Goal: Information Seeking & Learning: Learn about a topic

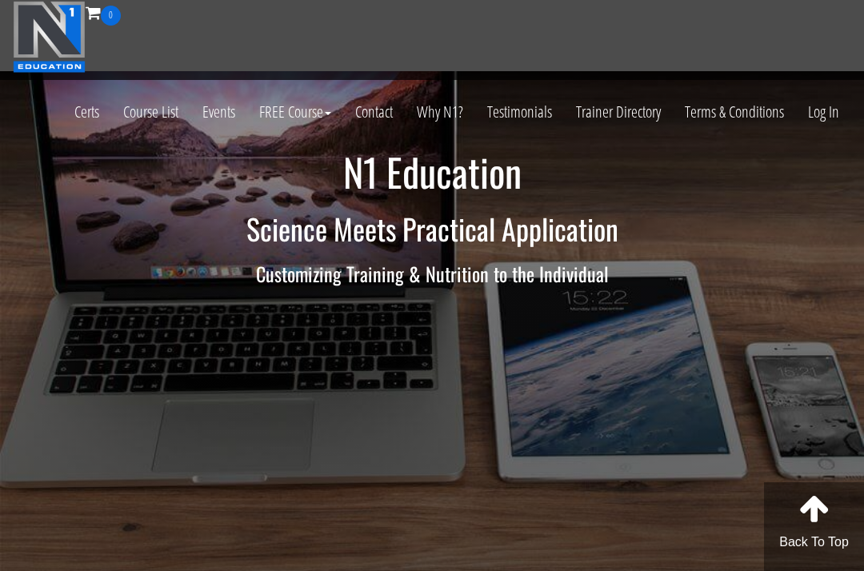
click at [809, 115] on link "Log In" at bounding box center [823, 112] width 55 height 78
click at [828, 113] on link "Log In" at bounding box center [823, 112] width 55 height 78
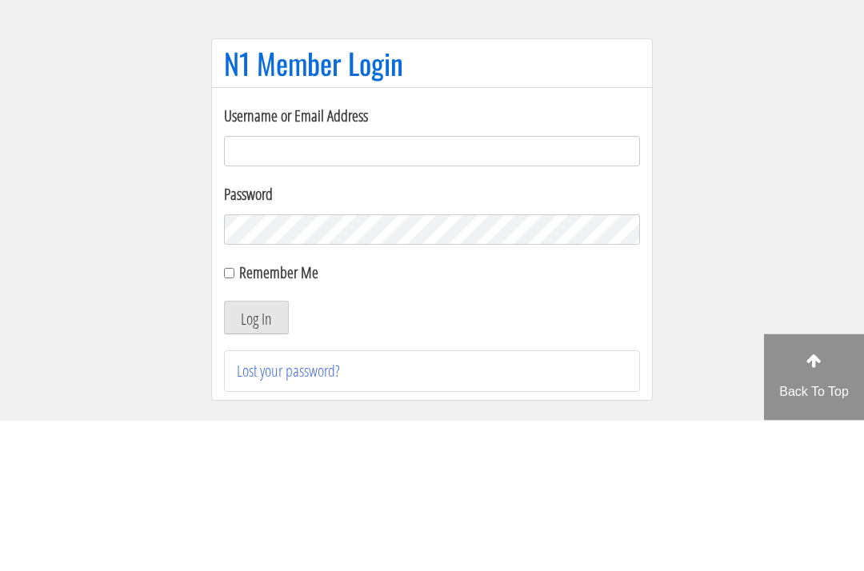
type input "growingabean123@gmail.com"
click at [256, 452] on button "Log In" at bounding box center [256, 469] width 65 height 34
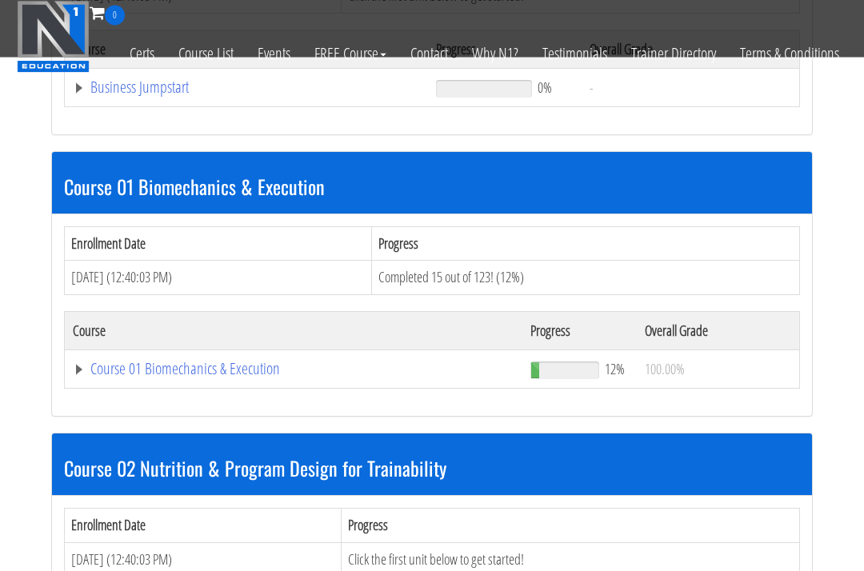
scroll to position [711, 0]
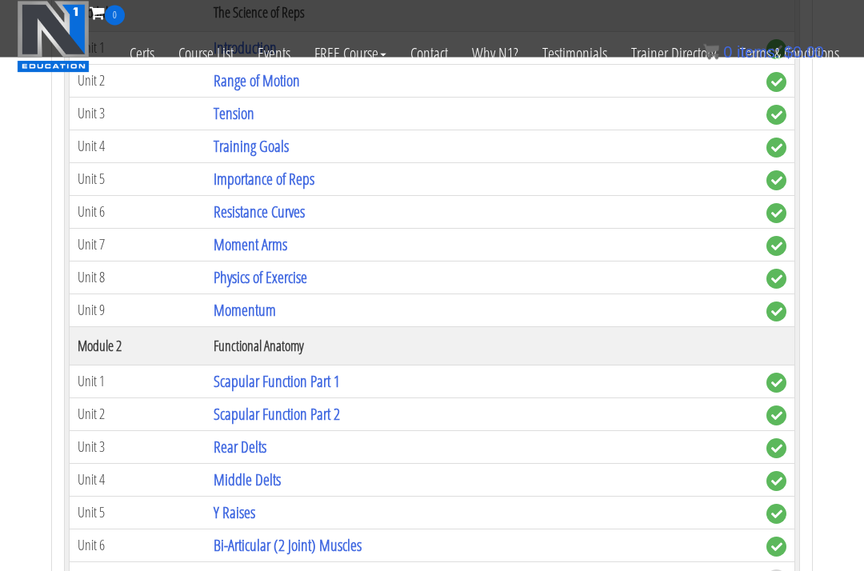
scroll to position [1129, 0]
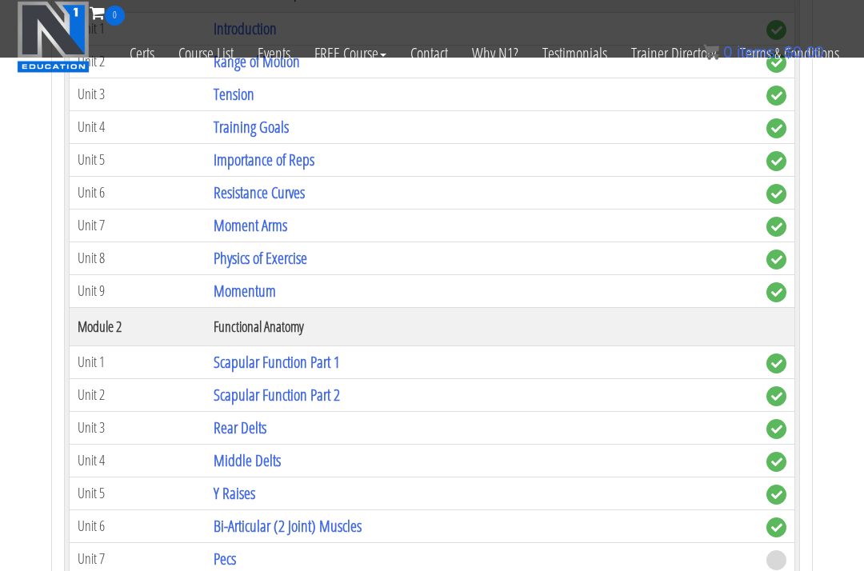
click at [232, 515] on link "Bi-Articular (2 Joint) Muscles" at bounding box center [287, 526] width 148 height 22
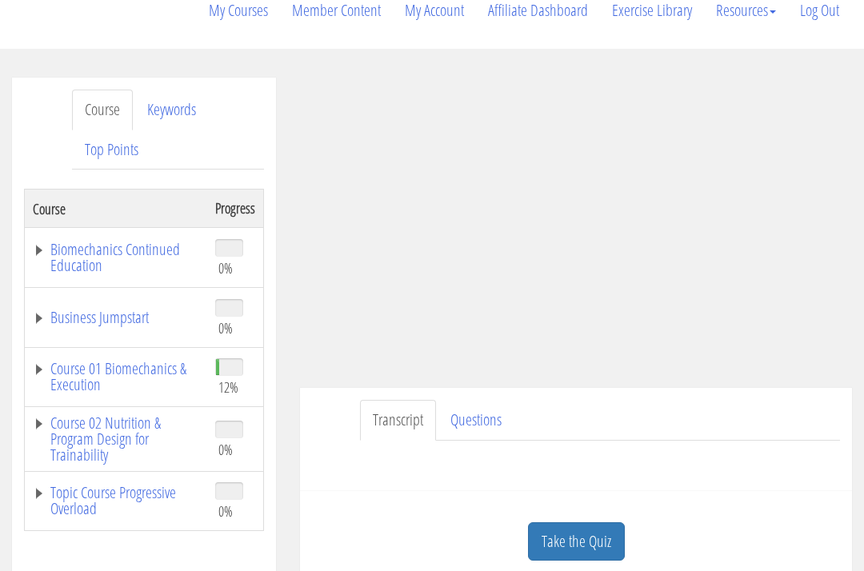
scroll to position [195, 0]
click at [576, 523] on link "Take the Quiz" at bounding box center [576, 542] width 97 height 39
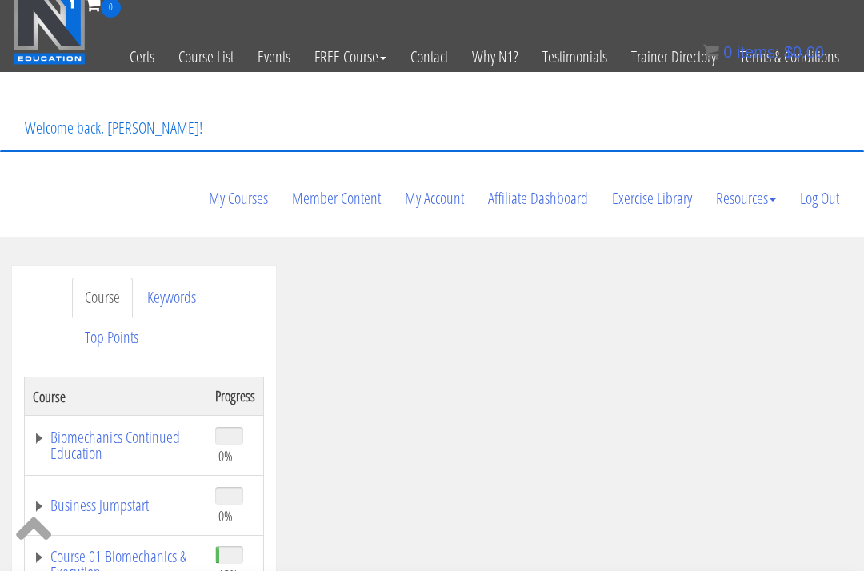
scroll to position [0, 0]
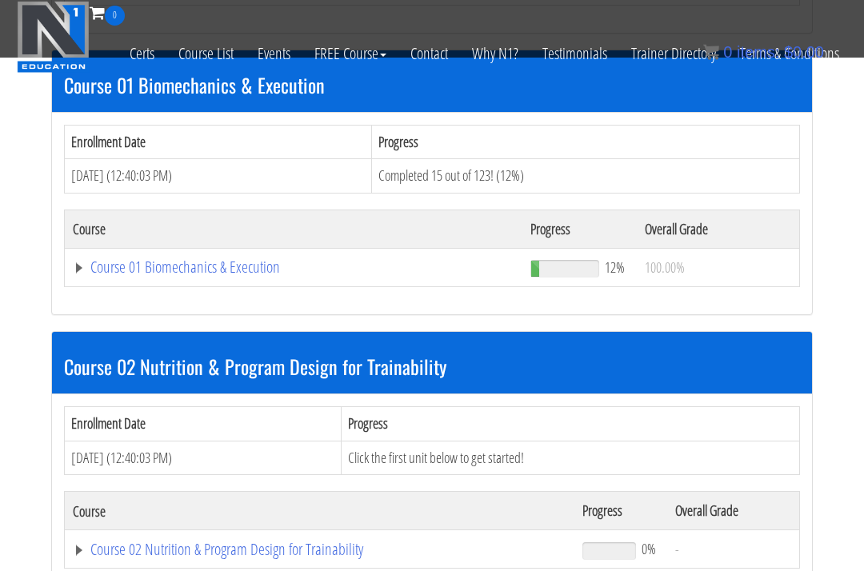
scroll to position [674, 0]
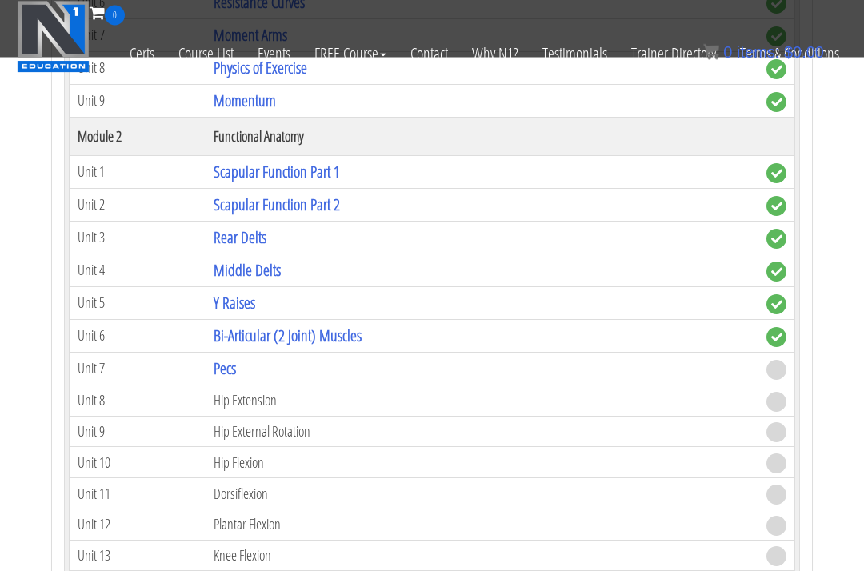
scroll to position [1328, 0]
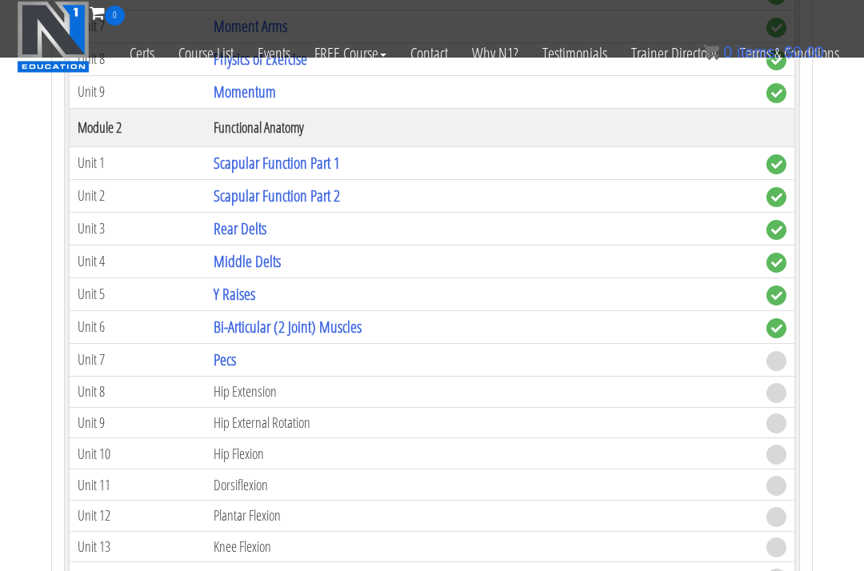
click at [257, 376] on td "Hip Extension" at bounding box center [481, 391] width 552 height 31
click at [236, 349] on link "Pecs" at bounding box center [224, 360] width 22 height 22
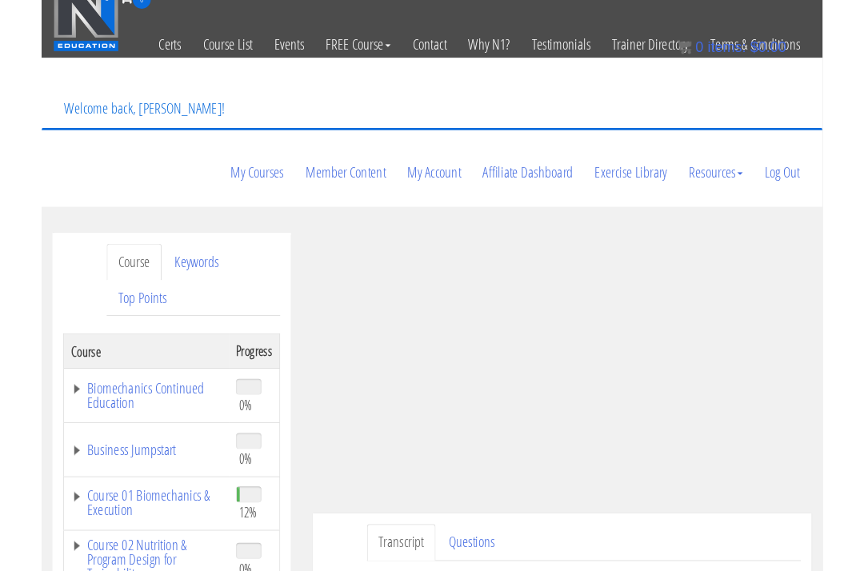
scroll to position [146, 0]
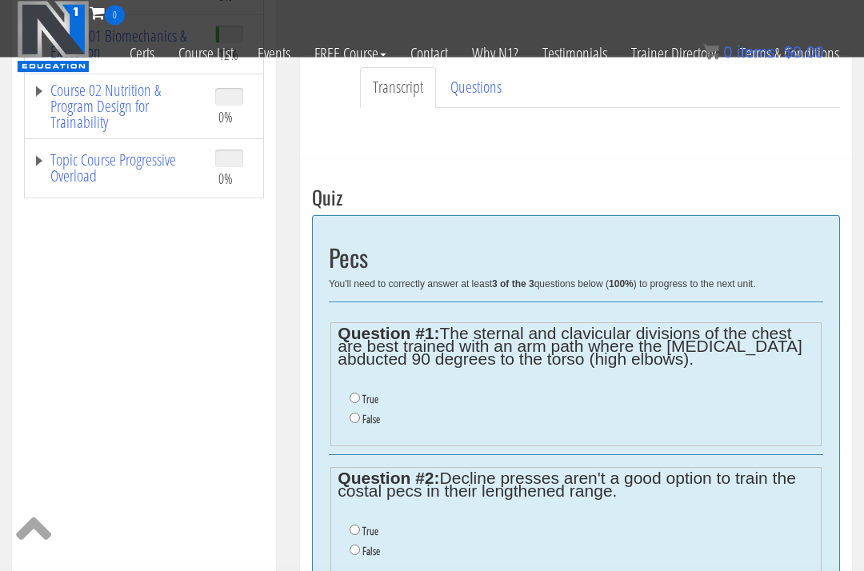
scroll to position [449, 0]
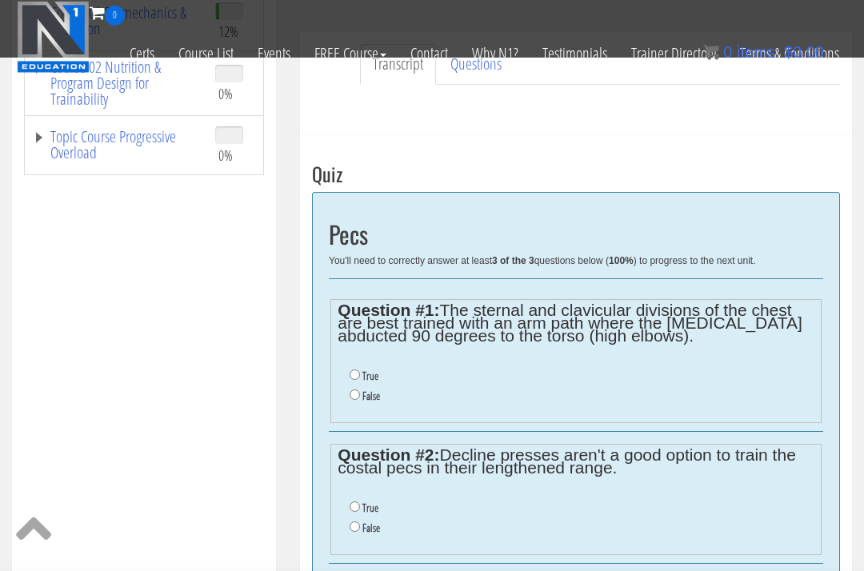
click at [357, 389] on input "False" at bounding box center [354, 394] width 10 height 10
radio input "true"
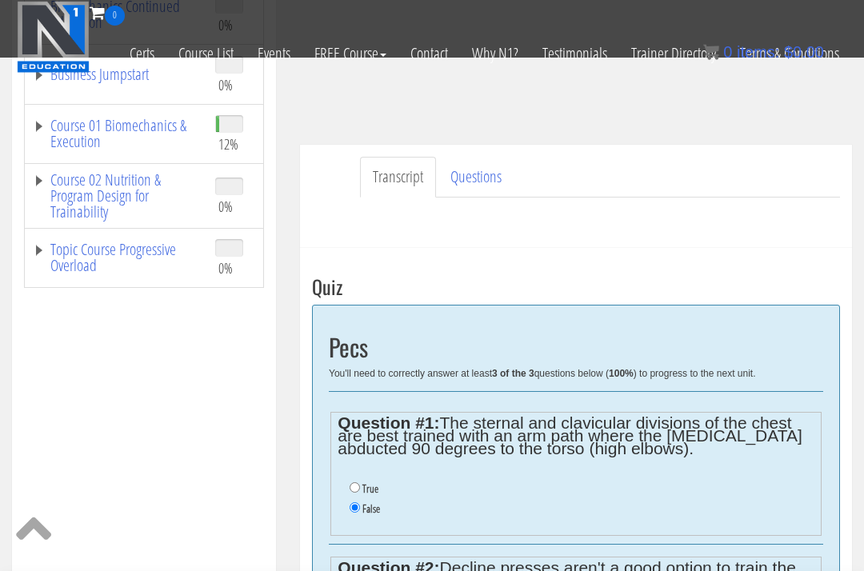
scroll to position [339, 0]
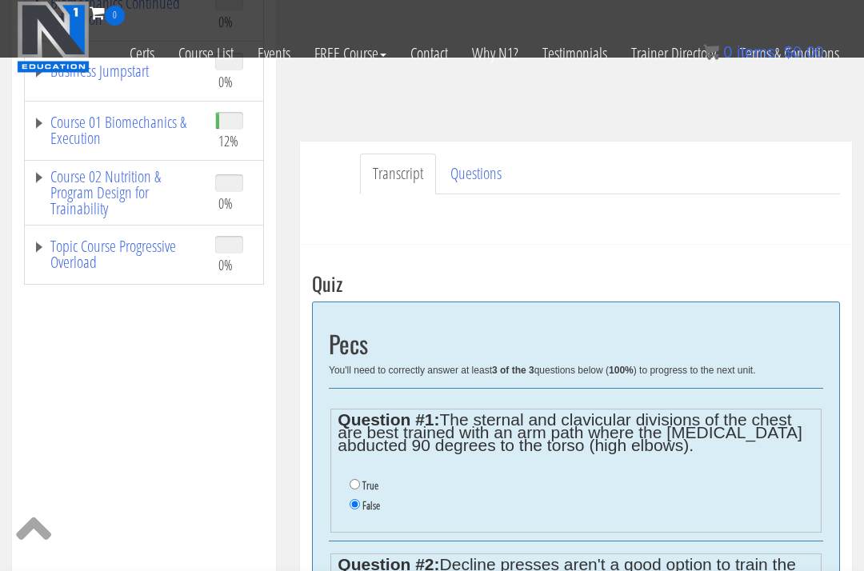
click at [472, 409] on fieldset "Question #1: The sternal and clavicular divisions of the chest are best trained…" at bounding box center [575, 471] width 491 height 124
click at [366, 479] on label "True" at bounding box center [370, 485] width 16 height 13
click at [360, 479] on input "True" at bounding box center [354, 484] width 10 height 10
radio input "true"
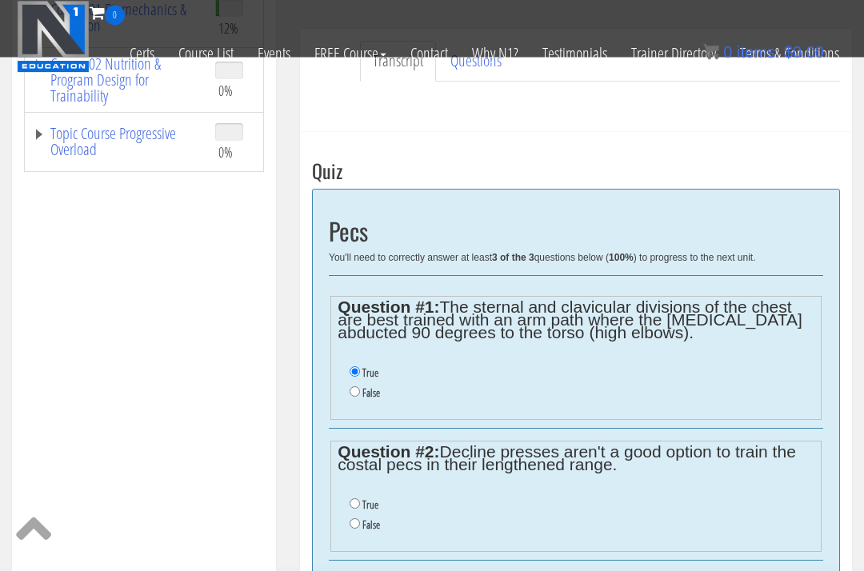
scroll to position [455, 0]
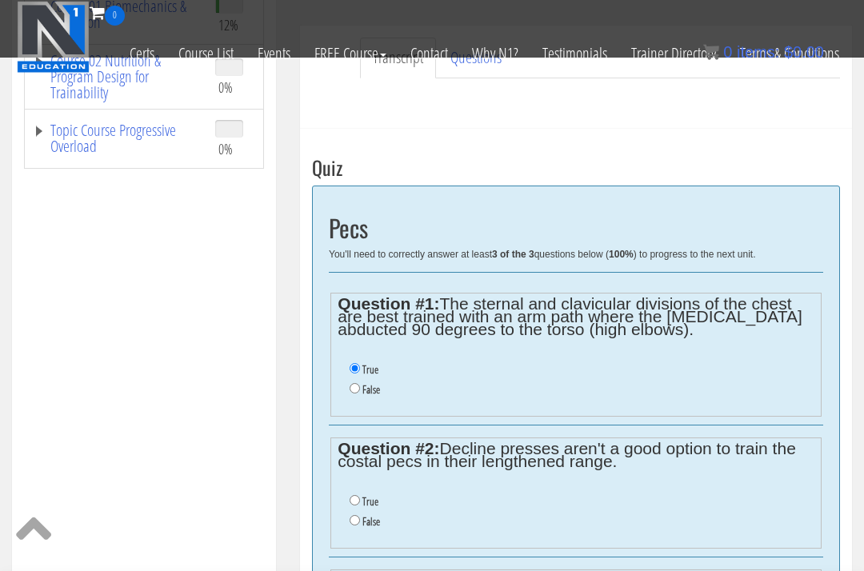
click at [353, 380] on li "False" at bounding box center [581, 390] width 464 height 20
click at [360, 383] on input "False" at bounding box center [354, 388] width 10 height 10
radio input "true"
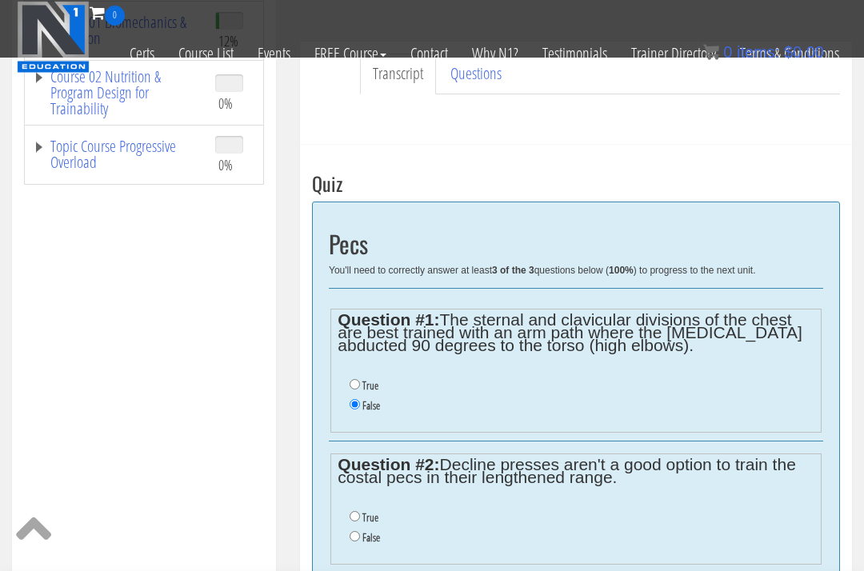
scroll to position [473, 0]
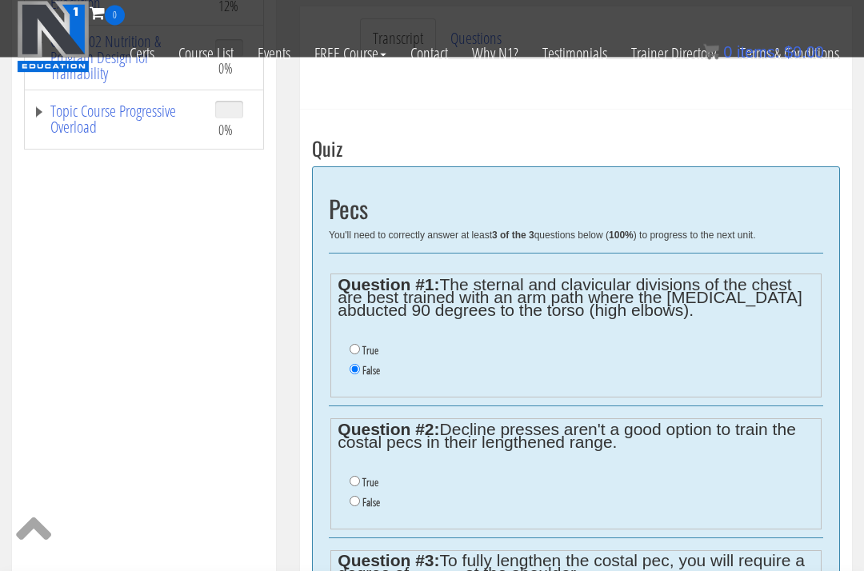
click at [358, 477] on input "True" at bounding box center [354, 482] width 10 height 10
radio input "true"
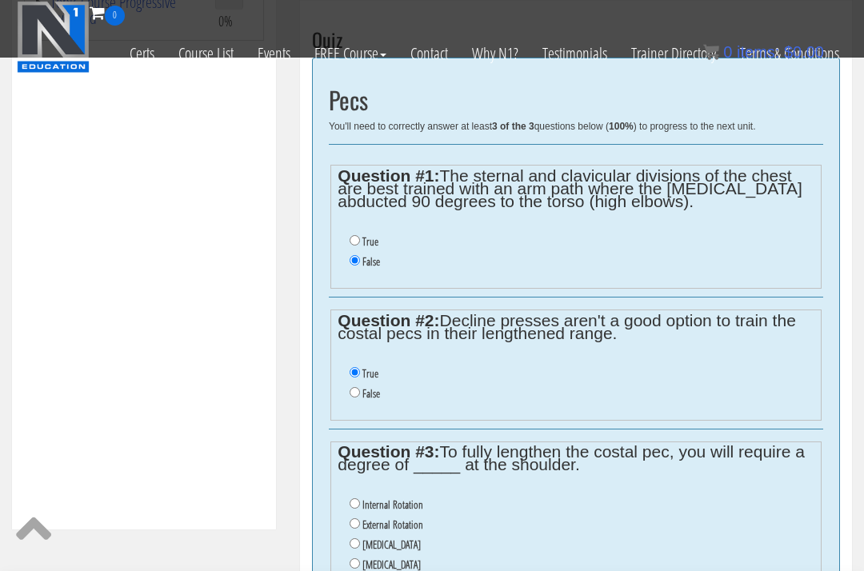
scroll to position [584, 0]
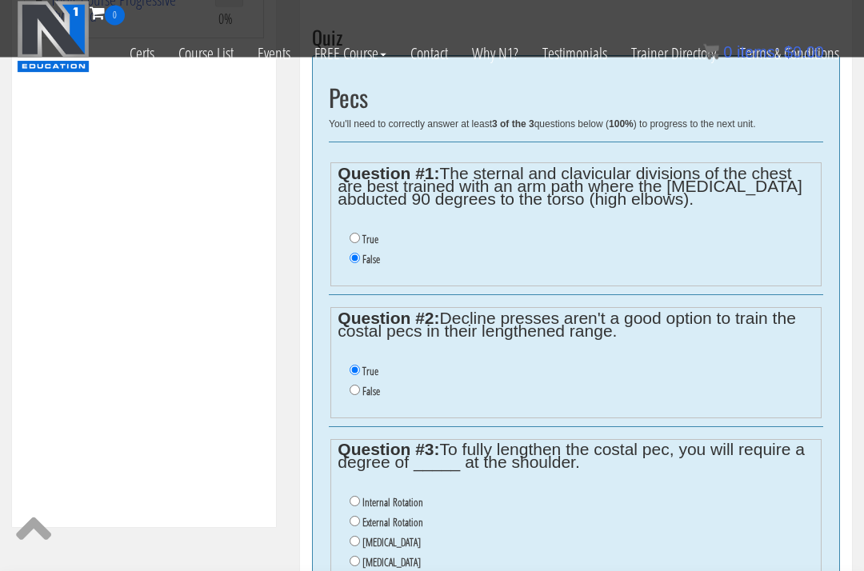
click at [352, 536] on input "Depression" at bounding box center [354, 541] width 10 height 10
radio input "true"
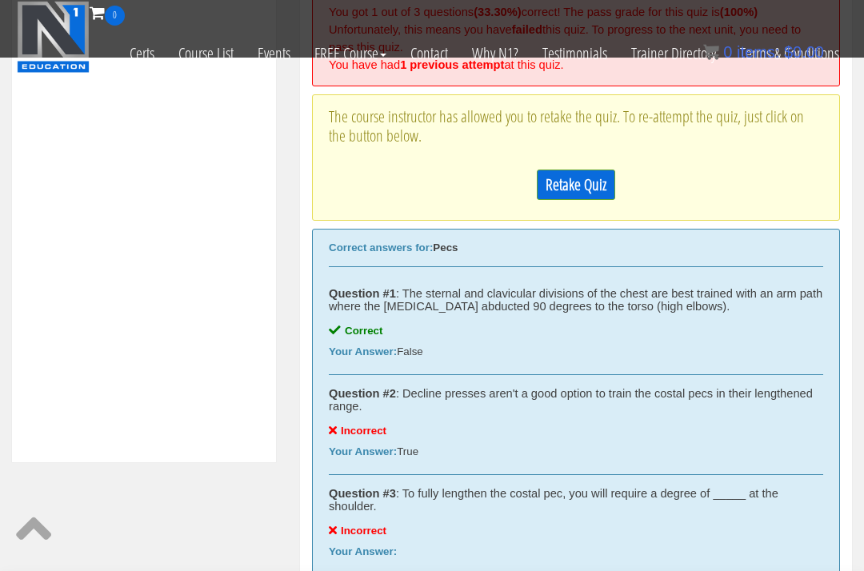
scroll to position [581, 0]
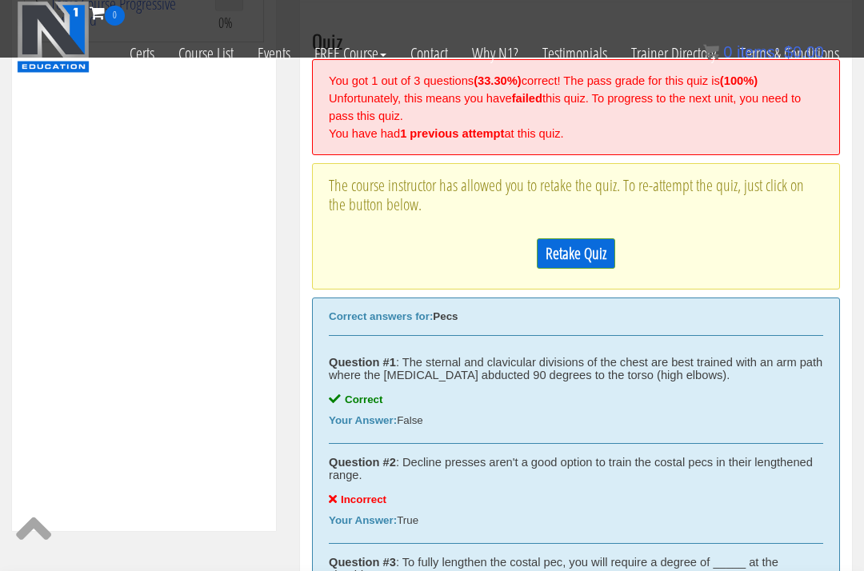
click at [583, 238] on link "Retake Quiz" at bounding box center [575, 253] width 78 height 30
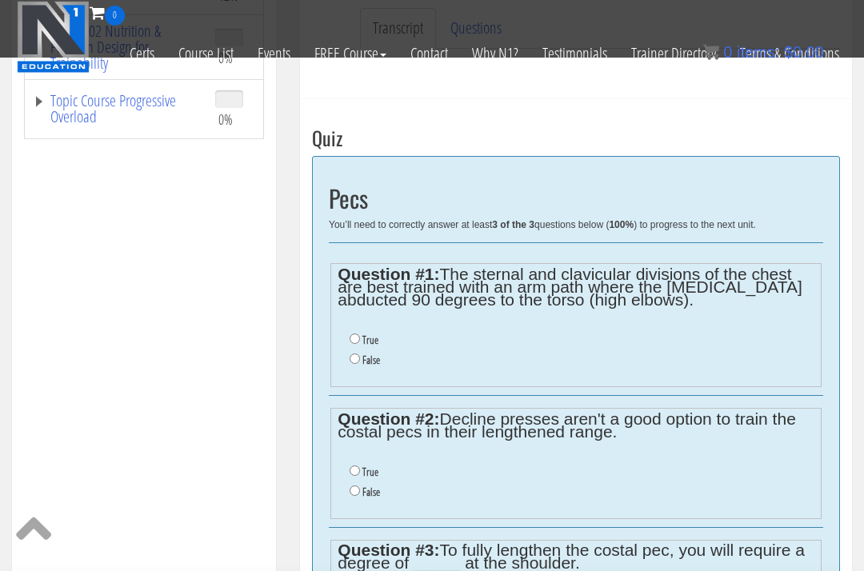
scroll to position [484, 0]
click at [353, 354] on input "False" at bounding box center [354, 359] width 10 height 10
radio input "true"
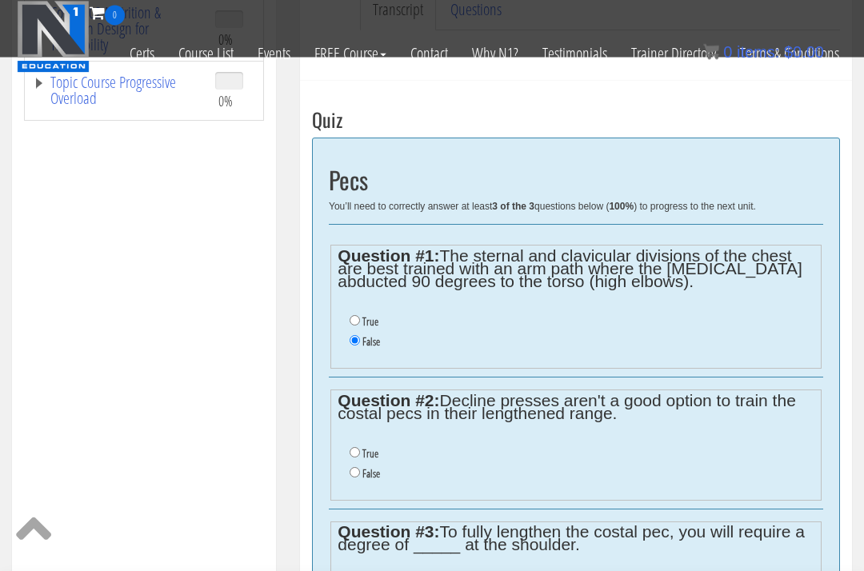
scroll to position [503, 0]
click at [355, 467] on input "False" at bounding box center [354, 472] width 10 height 10
radio input "true"
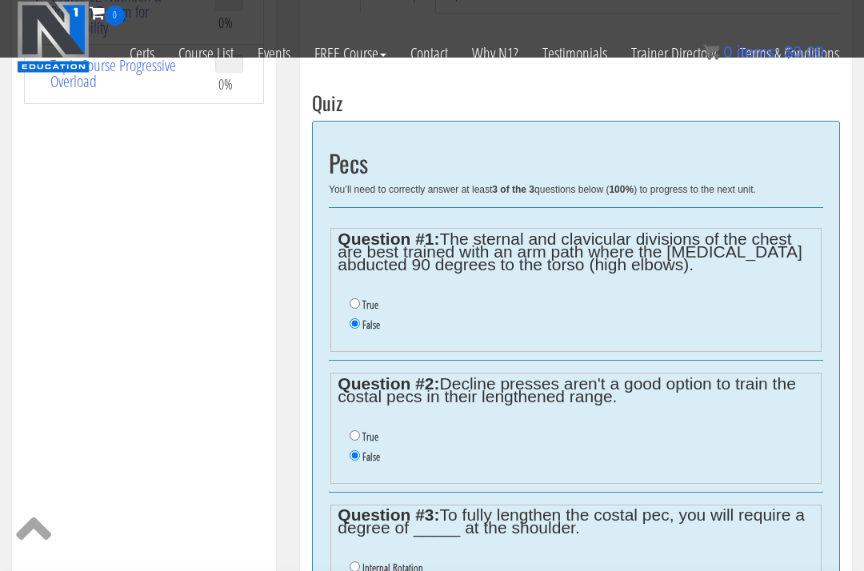
scroll to position [600, 0]
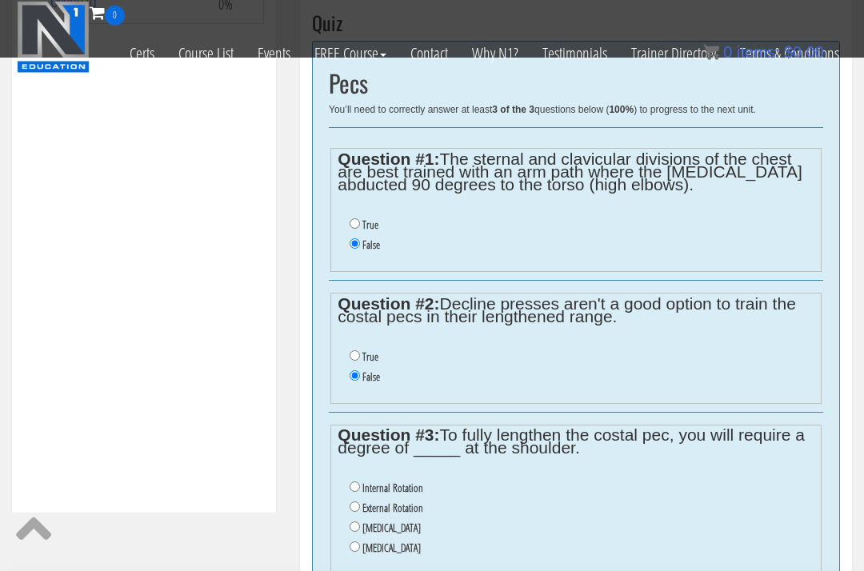
click at [360, 481] on input "Internal Rotation" at bounding box center [354, 486] width 10 height 10
radio input "true"
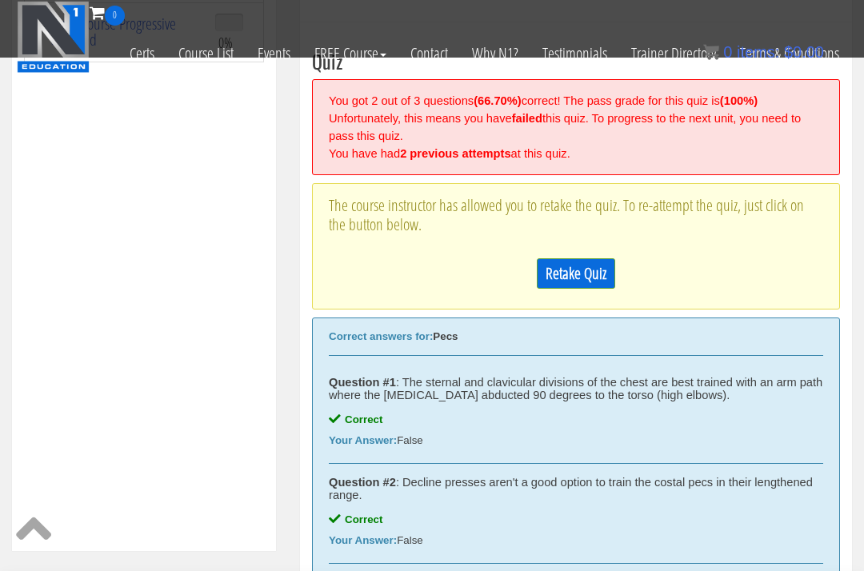
scroll to position [555, 0]
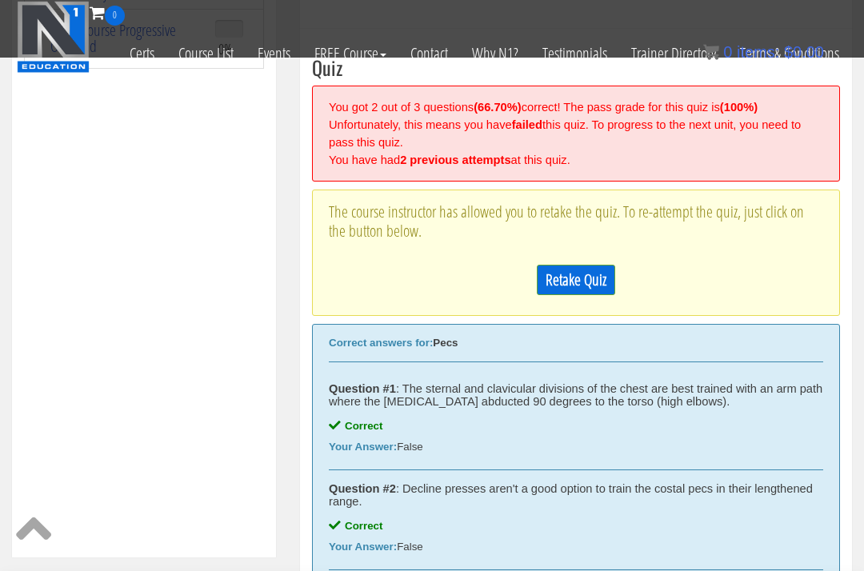
click at [595, 265] on link "Retake Quiz" at bounding box center [575, 280] width 78 height 30
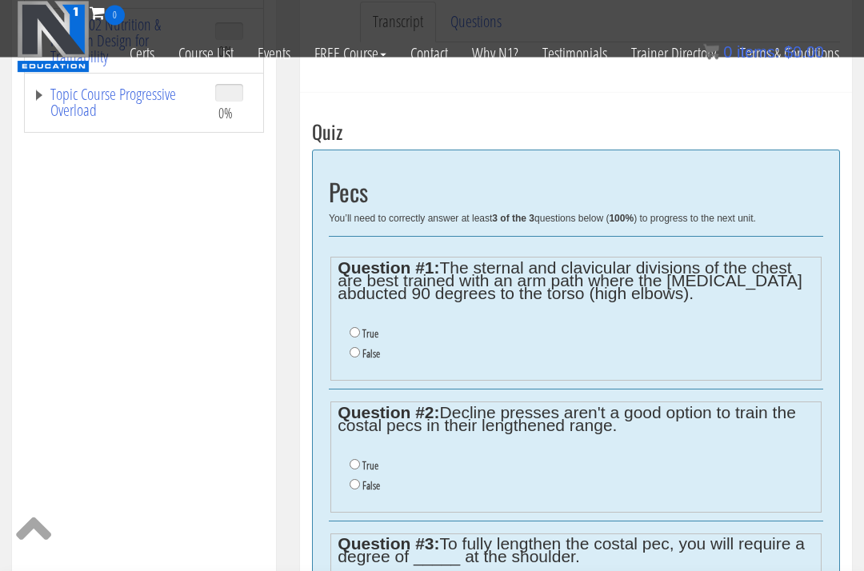
scroll to position [473, 0]
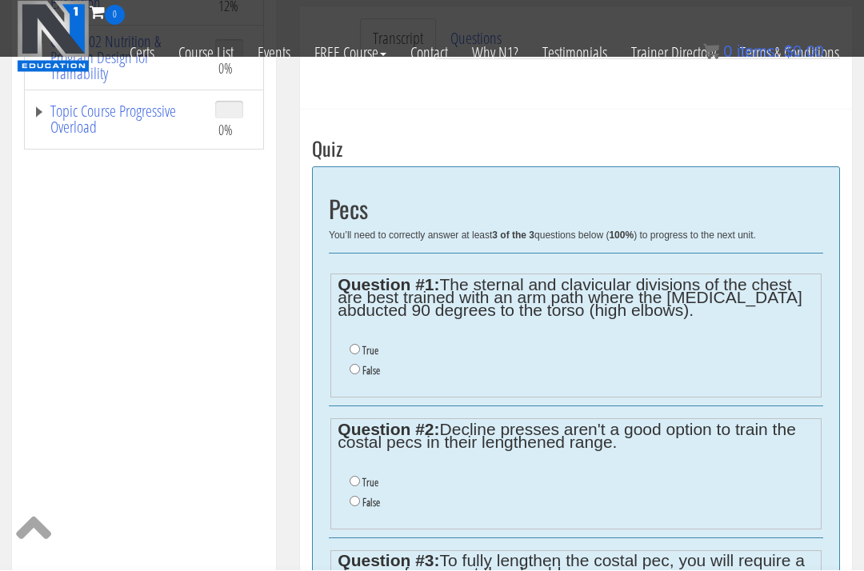
click at [358, 365] on input "False" at bounding box center [354, 370] width 10 height 10
radio input "true"
click at [357, 497] on input "False" at bounding box center [354, 502] width 10 height 10
radio input "true"
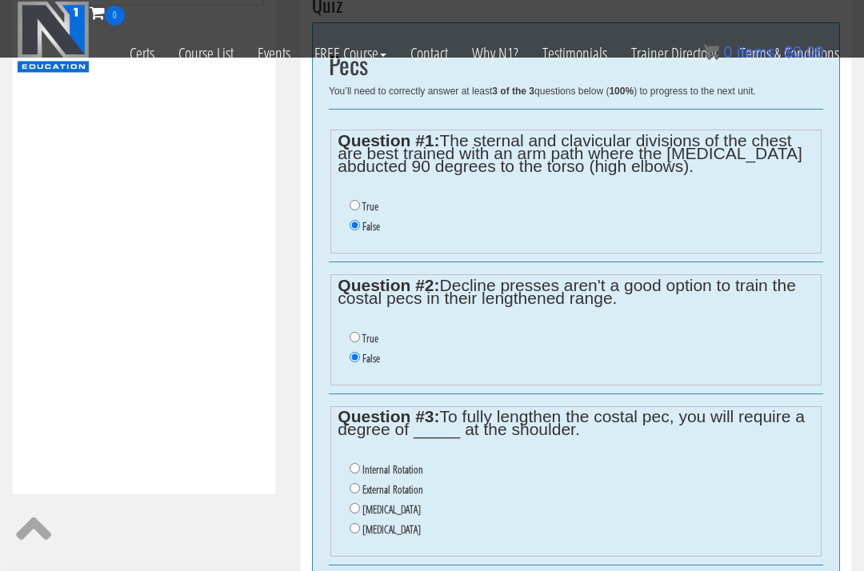
scroll to position [621, 0]
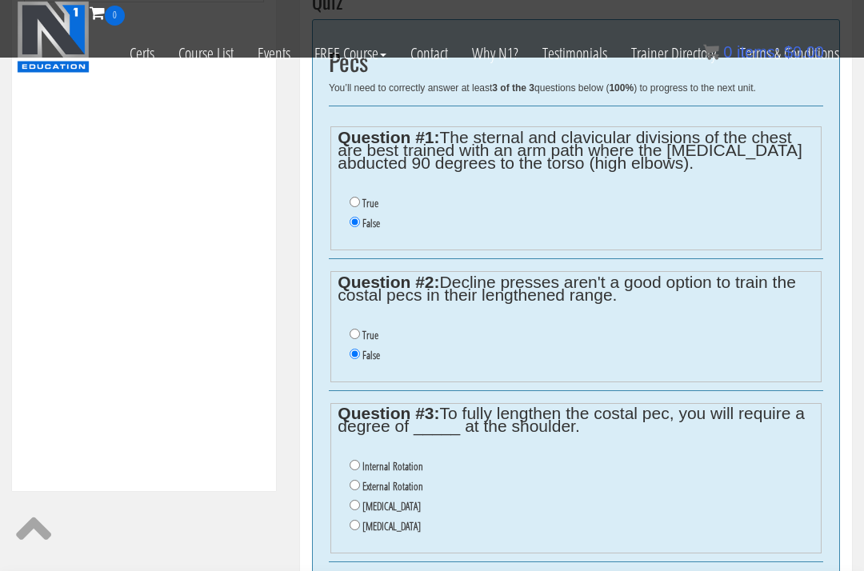
click at [377, 520] on label "Protraction" at bounding box center [391, 526] width 58 height 13
click at [360, 520] on input "Protraction" at bounding box center [354, 525] width 10 height 10
radio input "true"
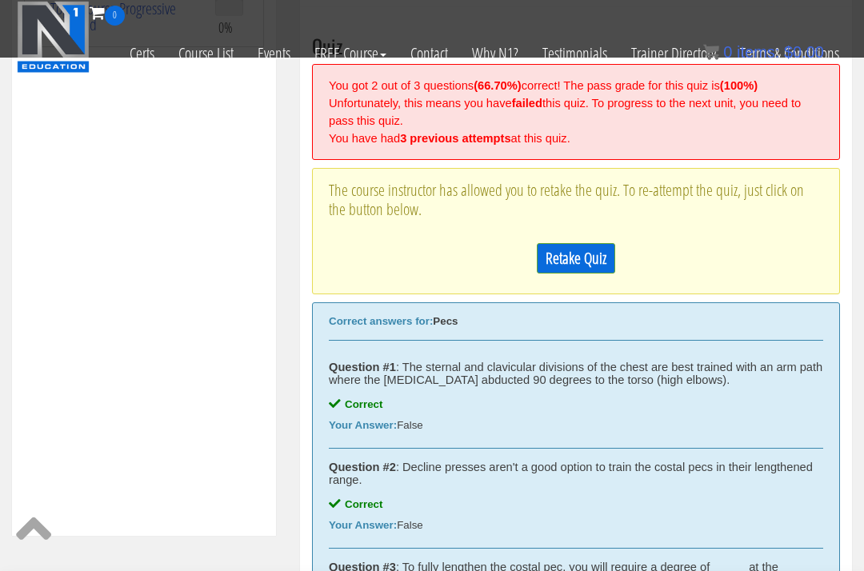
scroll to position [498, 0]
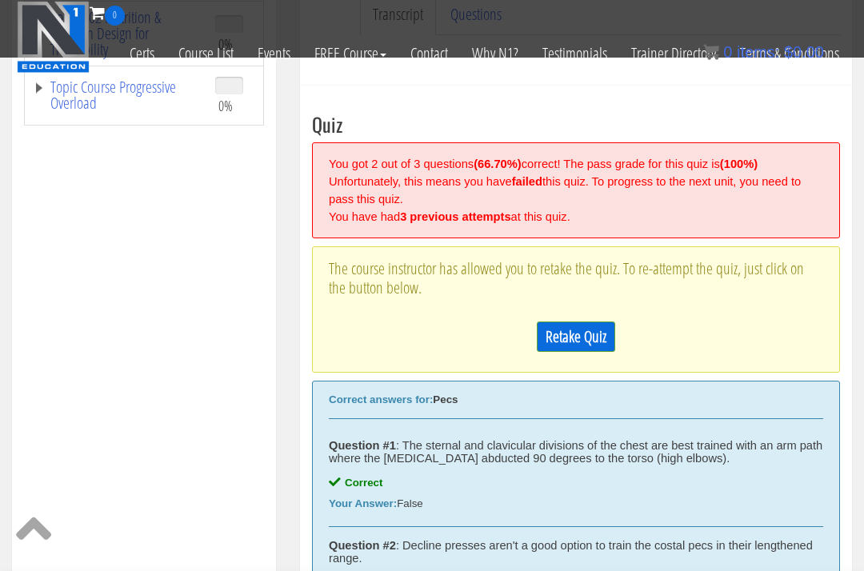
click at [579, 321] on link "Retake Quiz" at bounding box center [575, 336] width 78 height 30
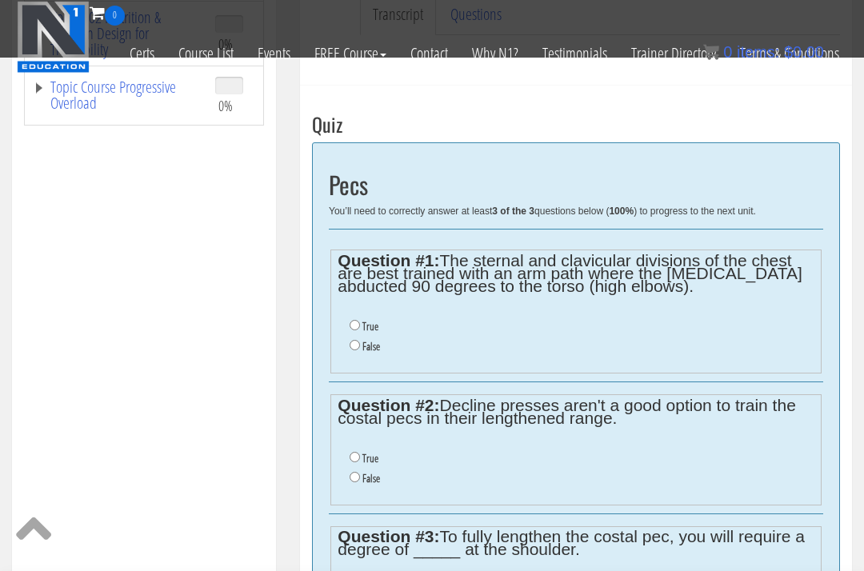
click at [358, 340] on input "False" at bounding box center [354, 345] width 10 height 10
radio input "true"
click at [360, 472] on input "False" at bounding box center [354, 477] width 10 height 10
radio input "true"
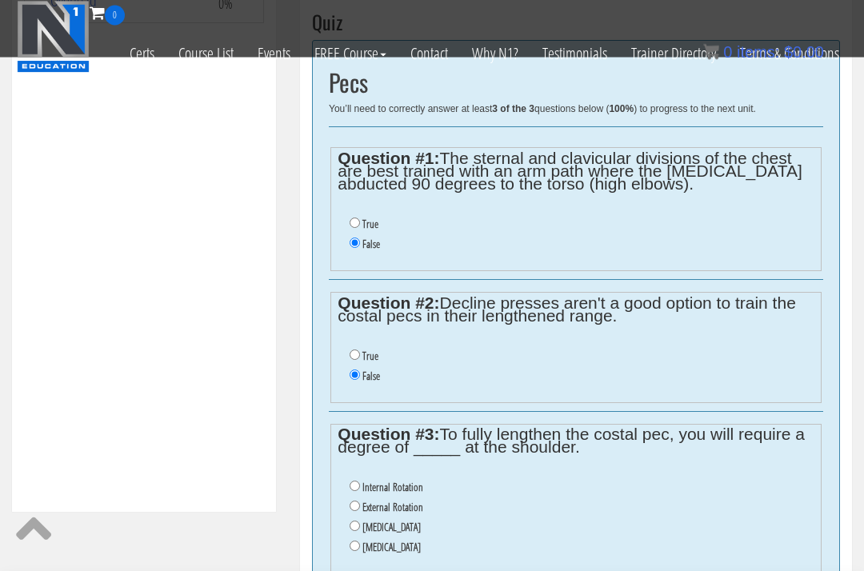
scroll to position [600, 0]
click at [353, 501] on input "External Rotation" at bounding box center [354, 506] width 10 height 10
radio input "true"
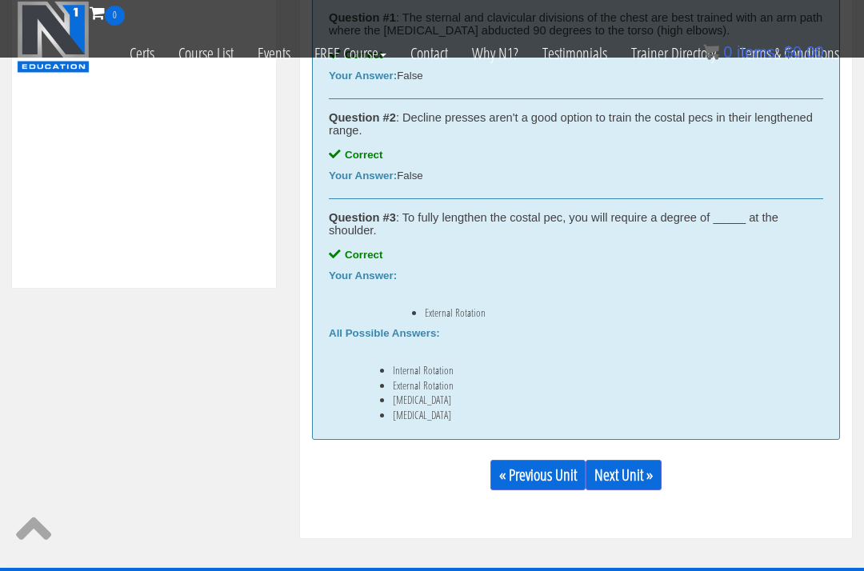
scroll to position [857, 0]
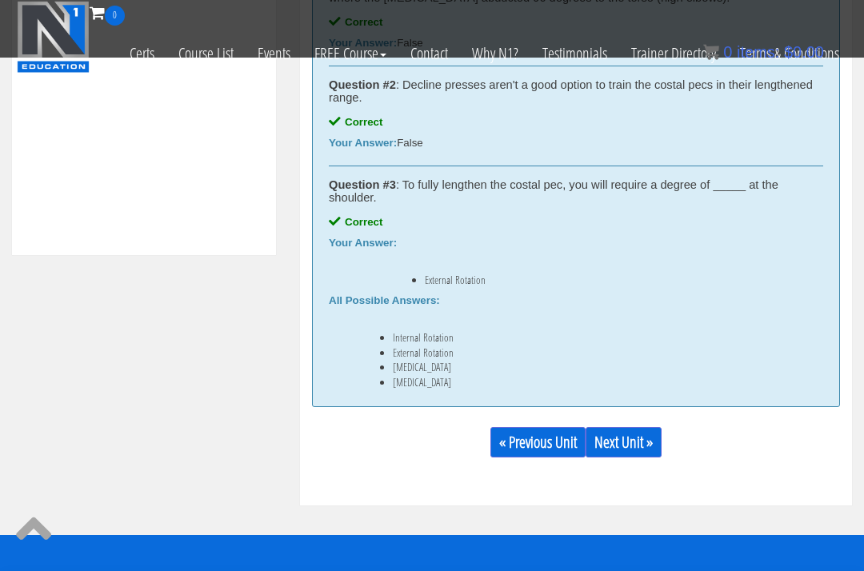
click at [636, 427] on link "Next Unit »" at bounding box center [623, 442] width 76 height 30
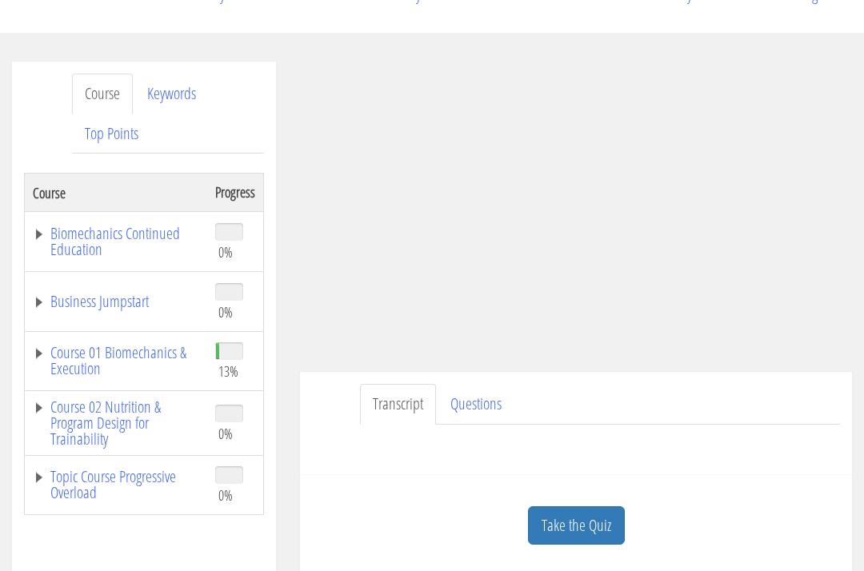
scroll to position [211, 0]
click at [85, 345] on link "Course 01 Biomechanics & Execution" at bounding box center [116, 361] width 166 height 32
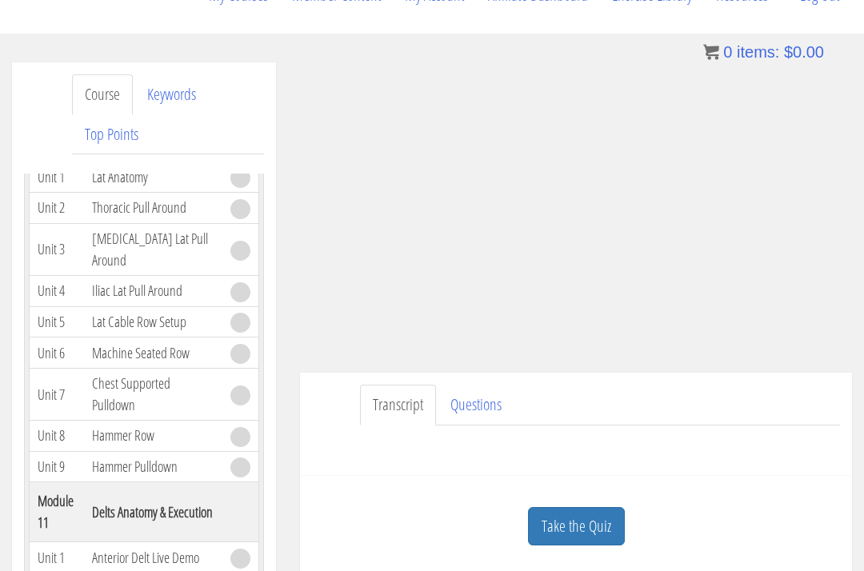
scroll to position [3648, 0]
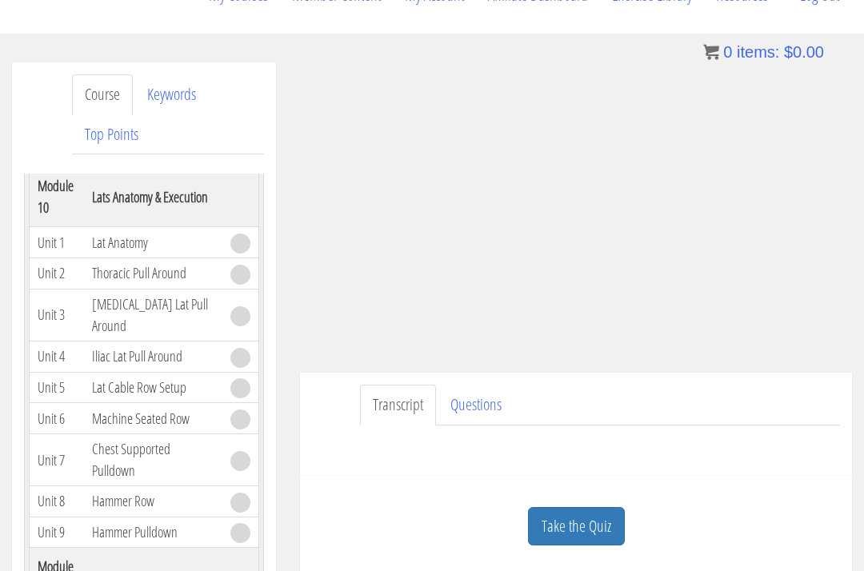
click at [107, 403] on td "Machine Seated Row" at bounding box center [153, 418] width 138 height 31
click at [125, 403] on td "Machine Seated Row" at bounding box center [153, 418] width 138 height 31
click at [122, 403] on td "Machine Seated Row" at bounding box center [153, 418] width 138 height 31
click at [53, 403] on td "Unit 6" at bounding box center [57, 418] width 54 height 31
click at [130, 403] on td "Machine Seated Row" at bounding box center [153, 418] width 138 height 31
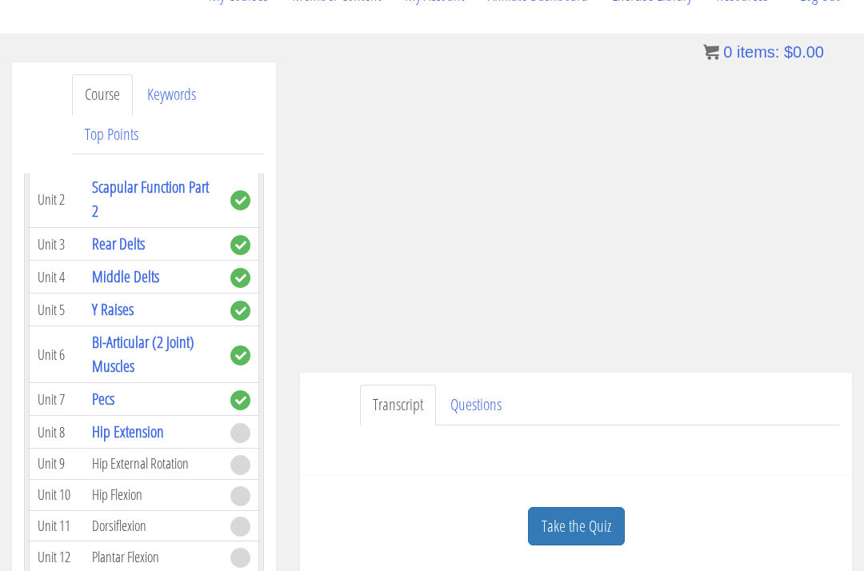
scroll to position [698, 0]
click at [106, 420] on link "Hip Extension" at bounding box center [128, 431] width 72 height 22
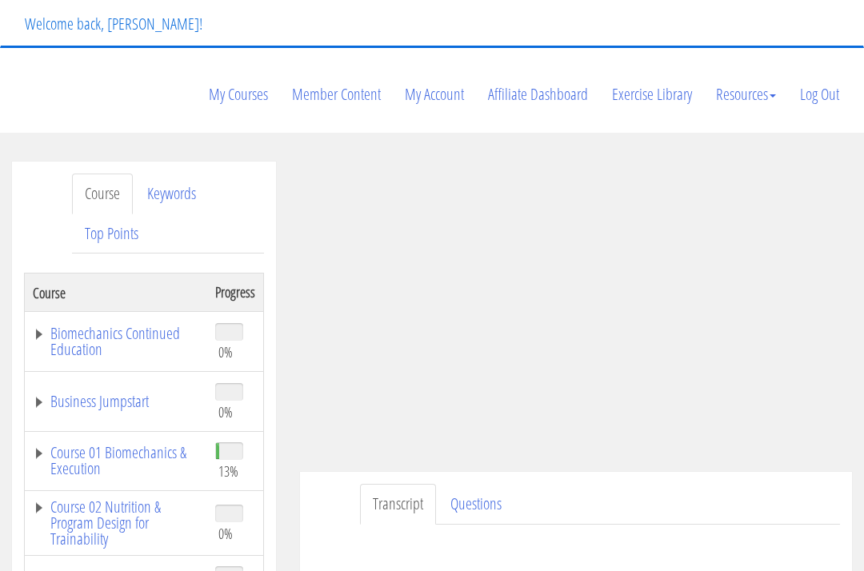
scroll to position [112, 0]
